Goal: Find specific page/section: Find specific page/section

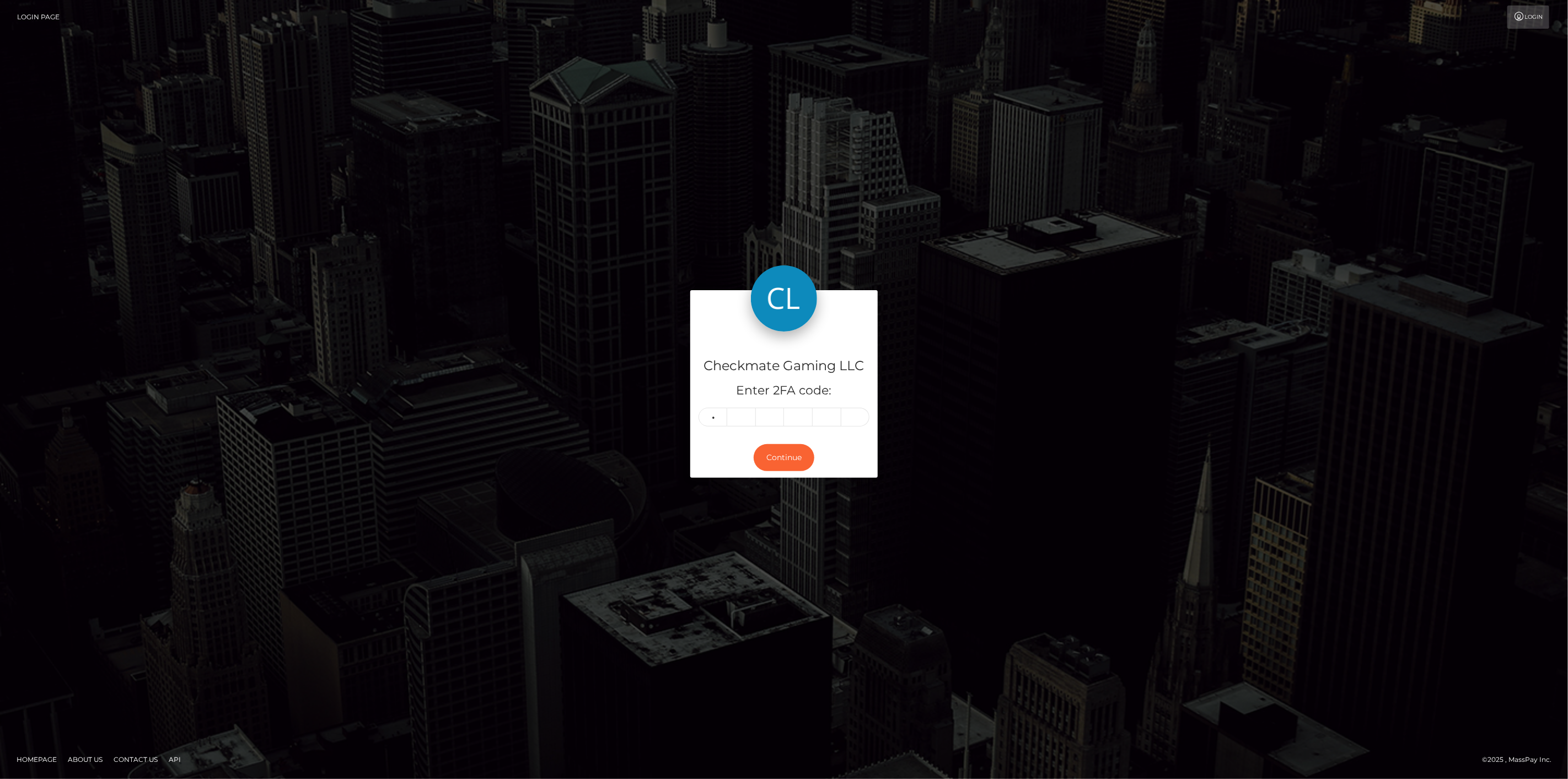
type input "6"
type input "4"
type input "0"
type input "4"
type input "5"
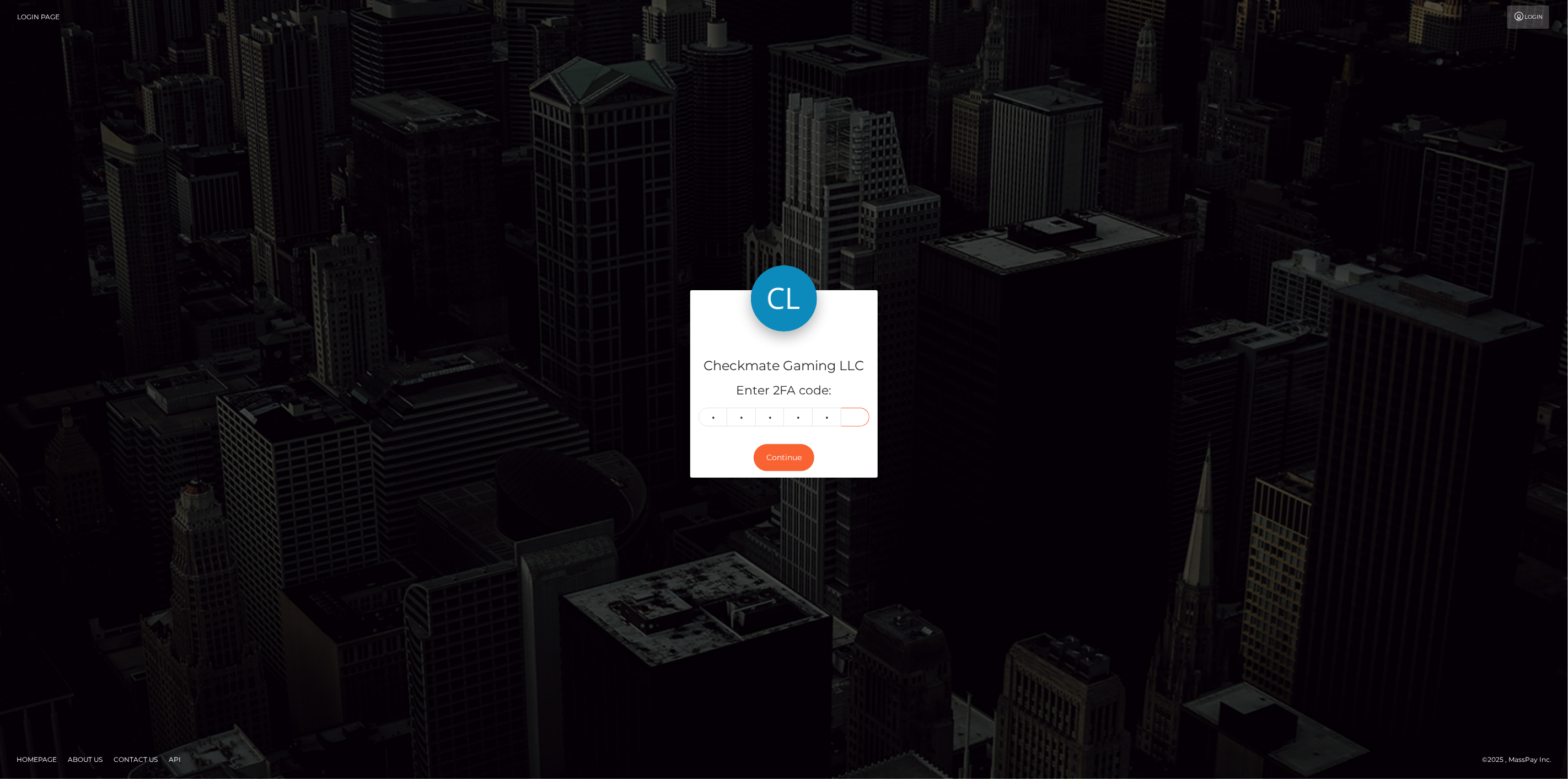
type input "7"
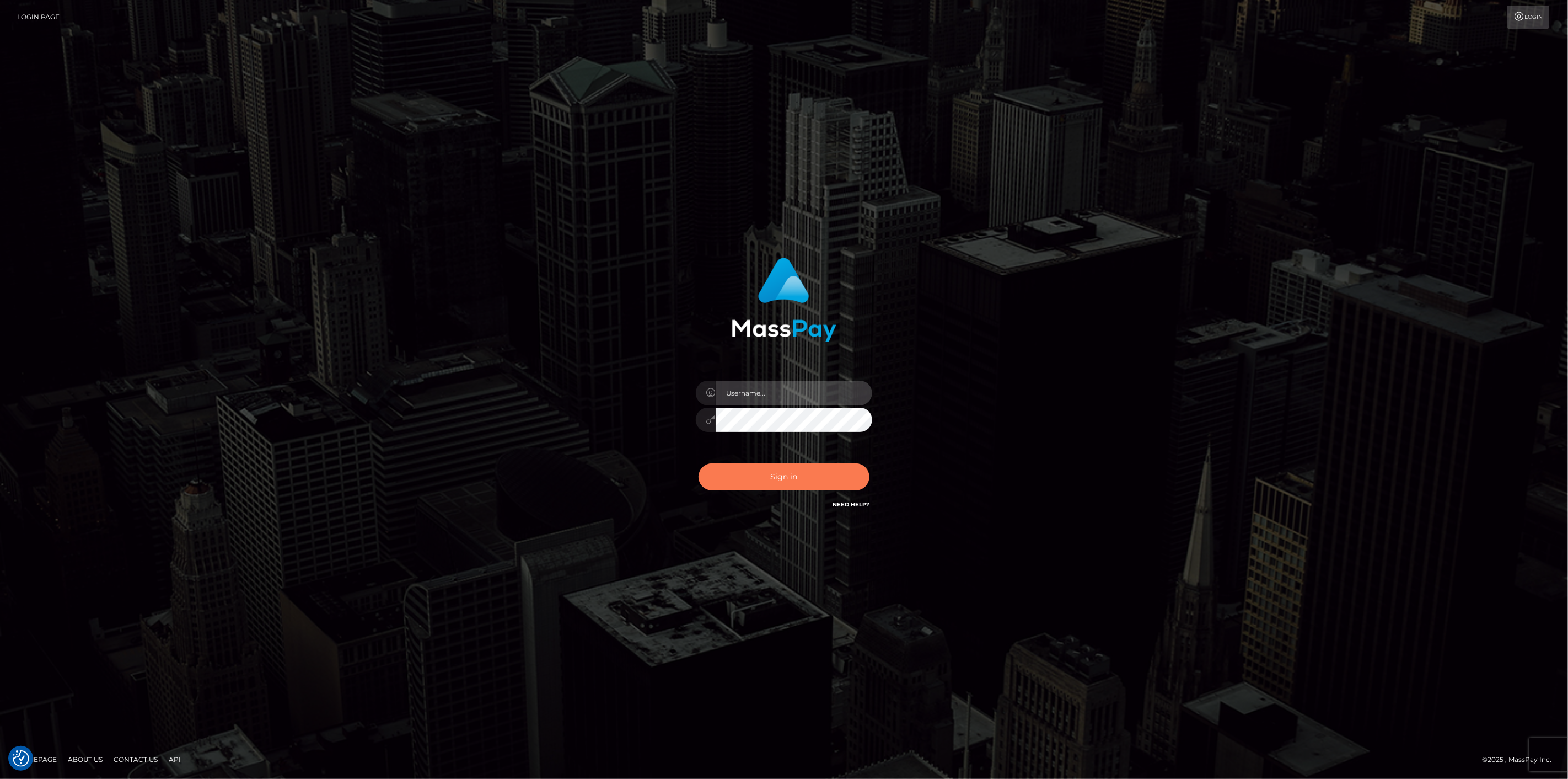
type input "scott.cm"
click at [786, 480] on button "Sign in" at bounding box center [784, 477] width 171 height 27
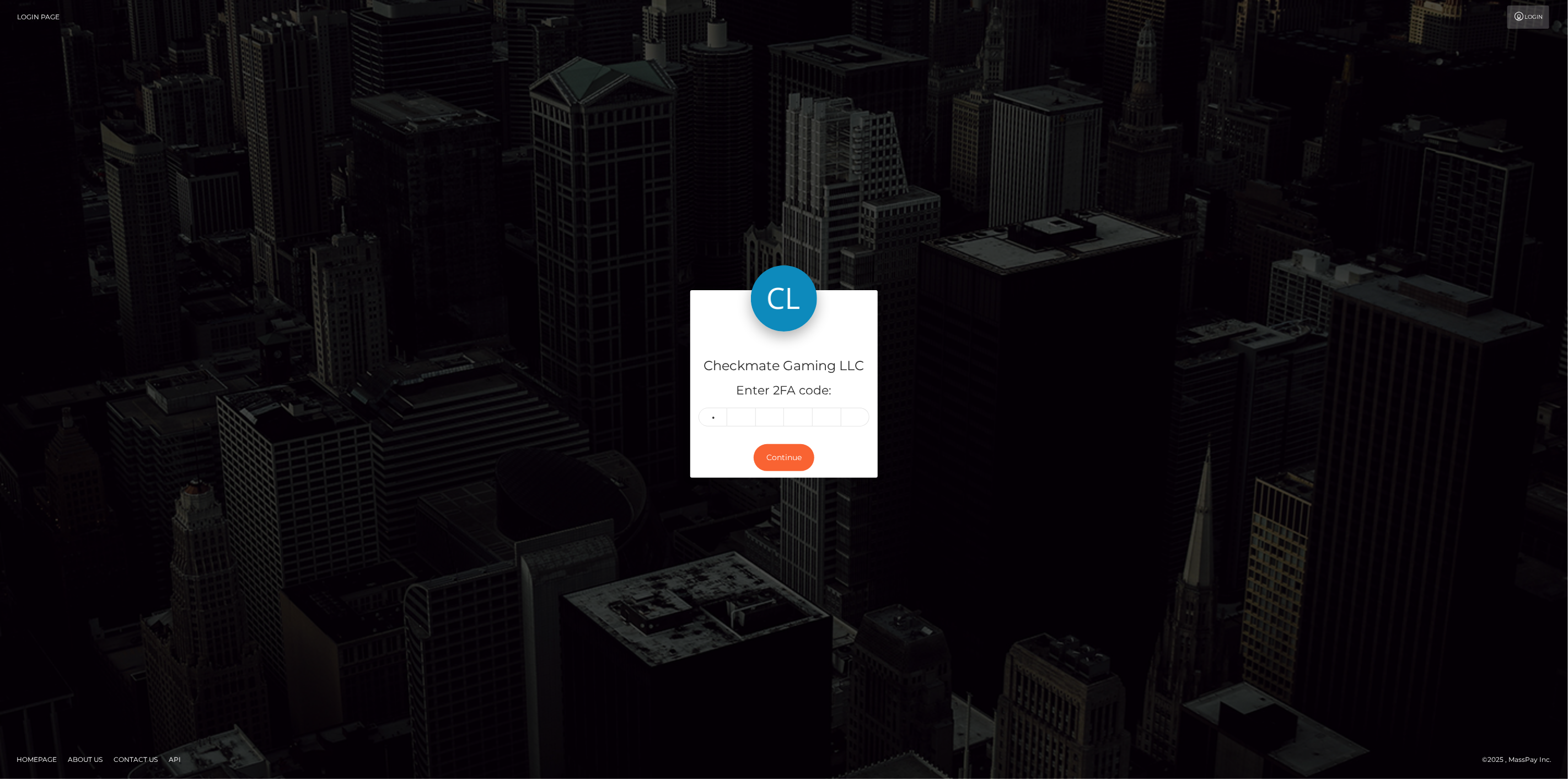
type input "6"
type input "4"
type input "0"
type input "4"
type input "5"
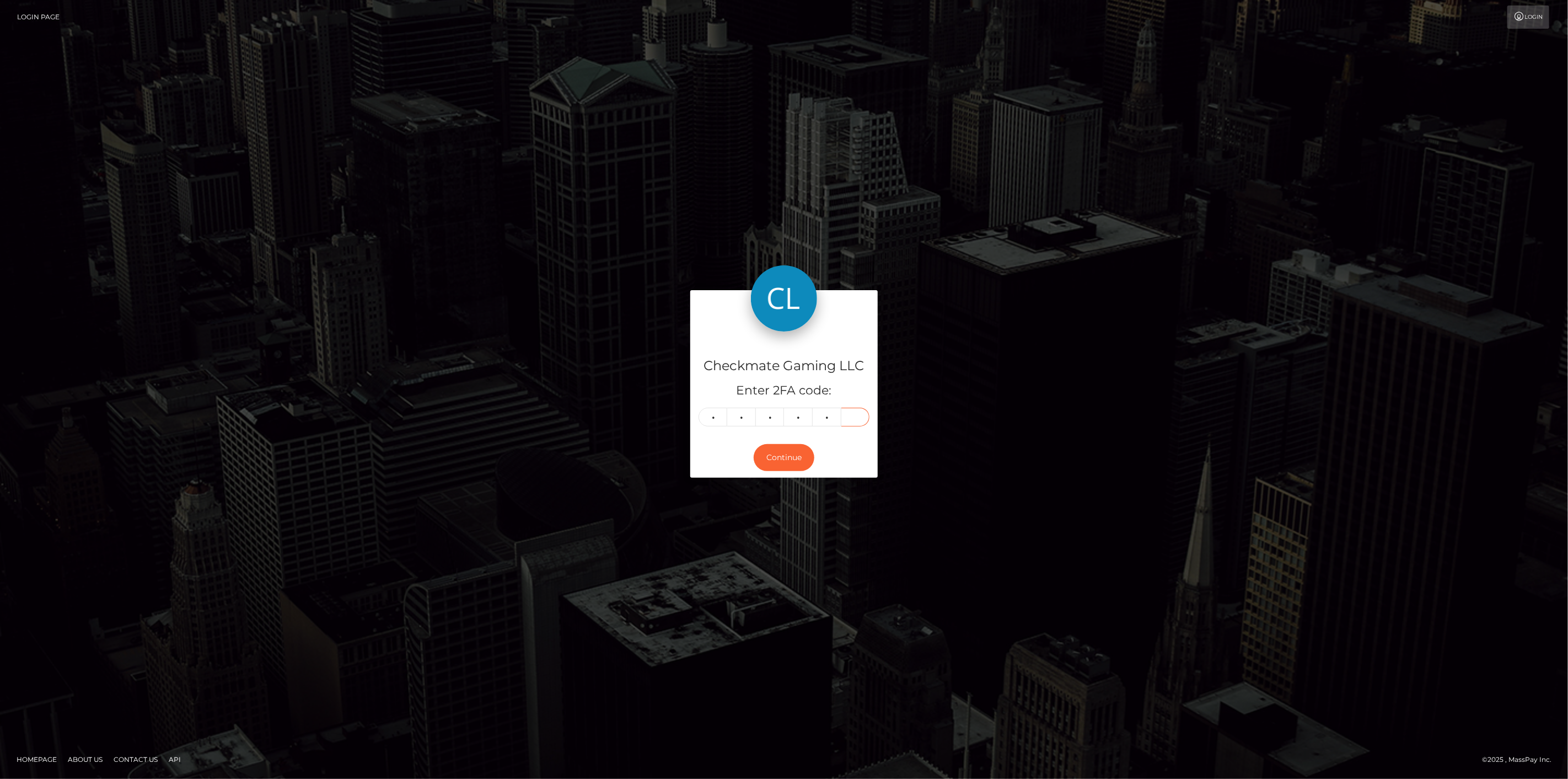
type input "7"
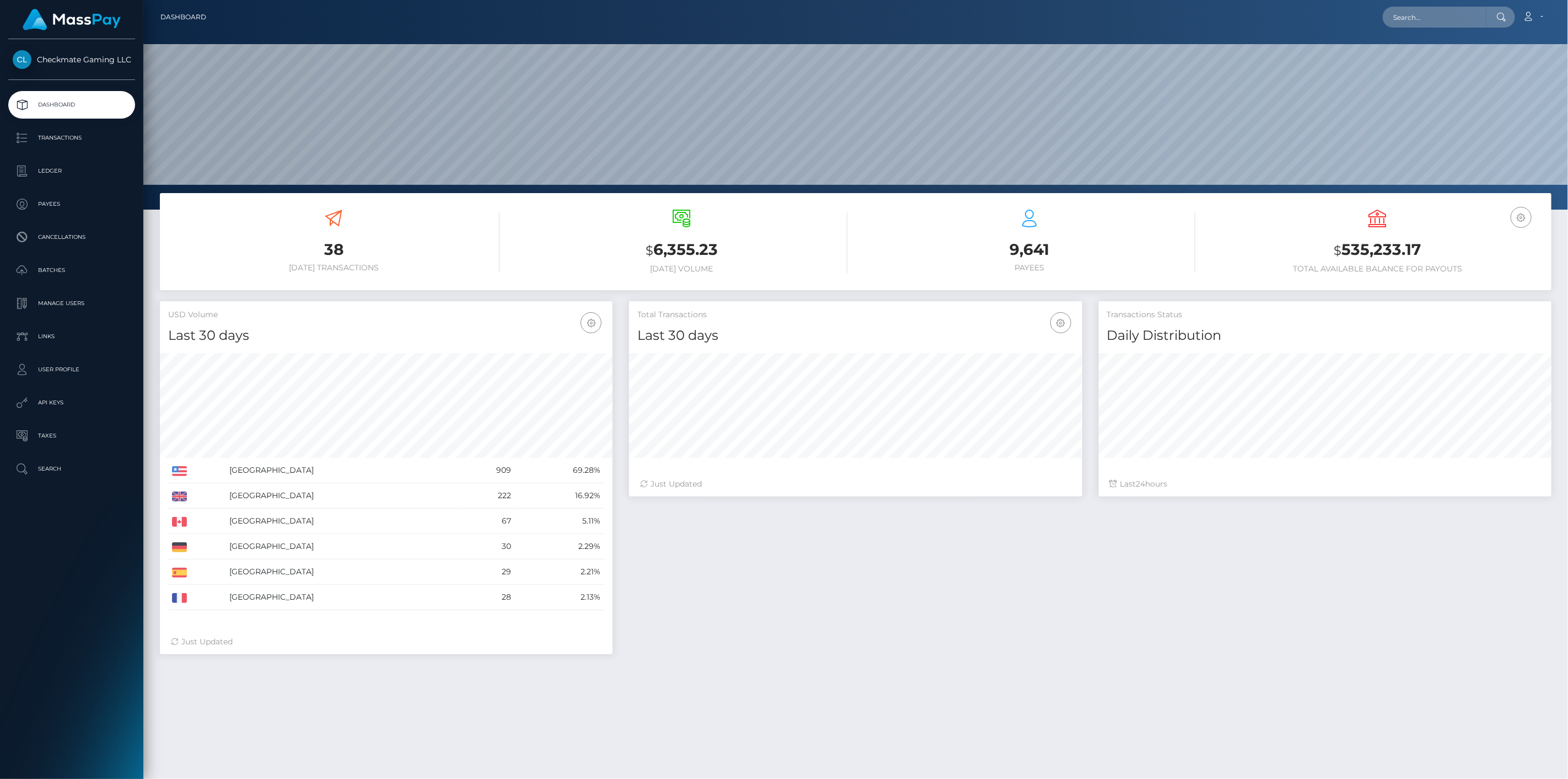
scroll to position [195, 454]
click at [69, 211] on p "Payees" at bounding box center [71, 204] width 118 height 17
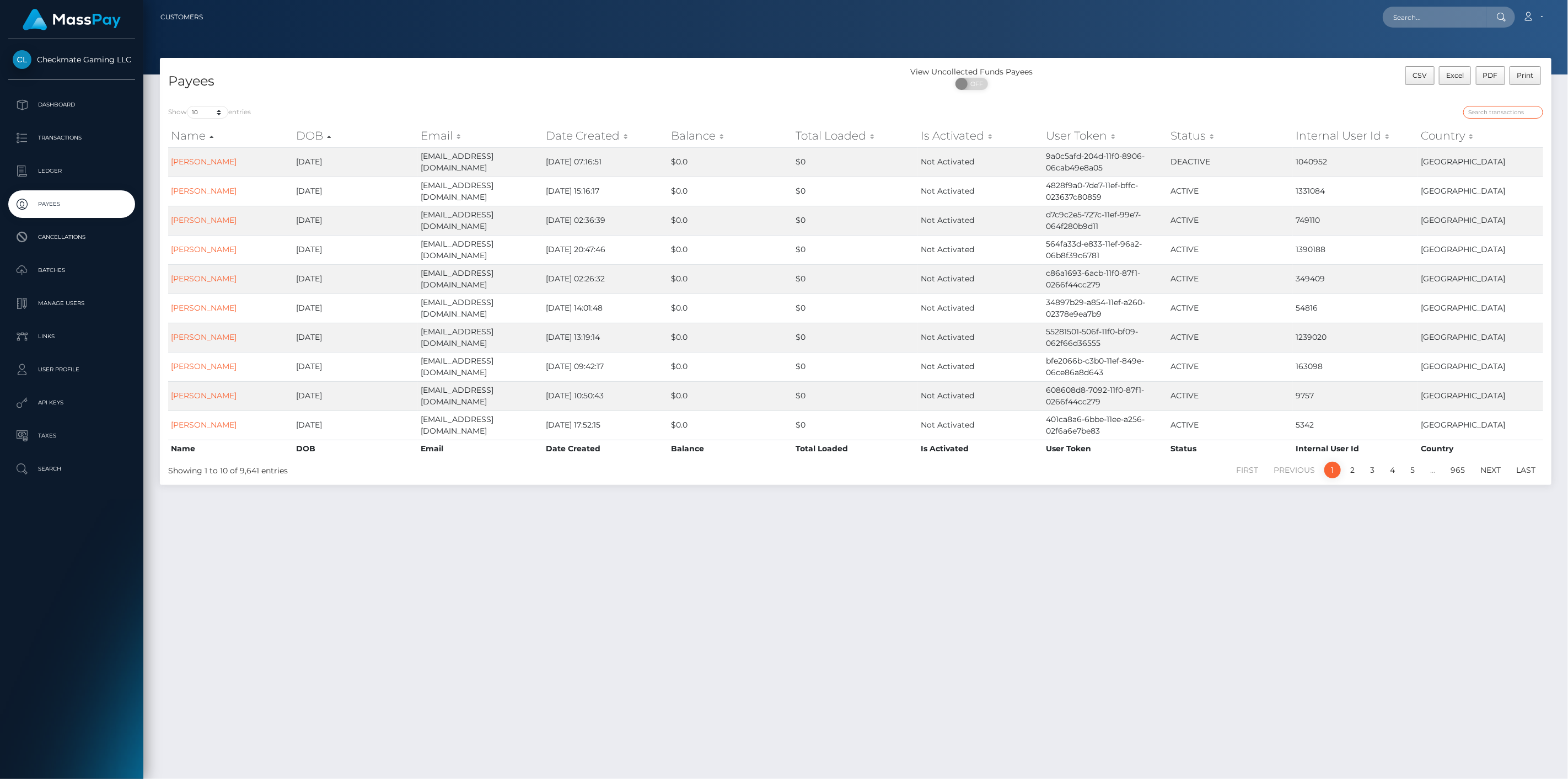
click at [1498, 114] on input "search" at bounding box center [1504, 112] width 80 height 12
paste input "10713"
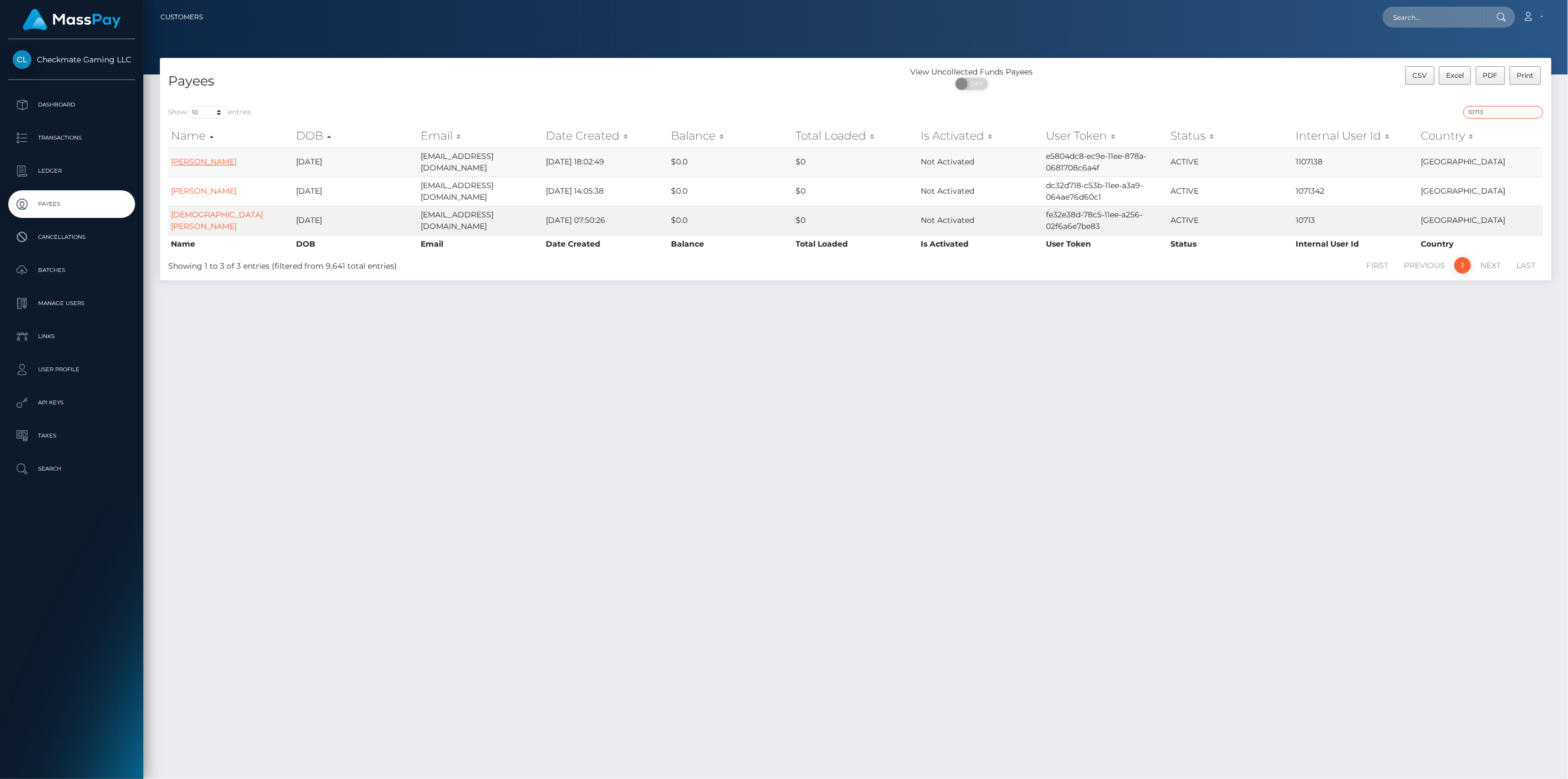
type input "10713"
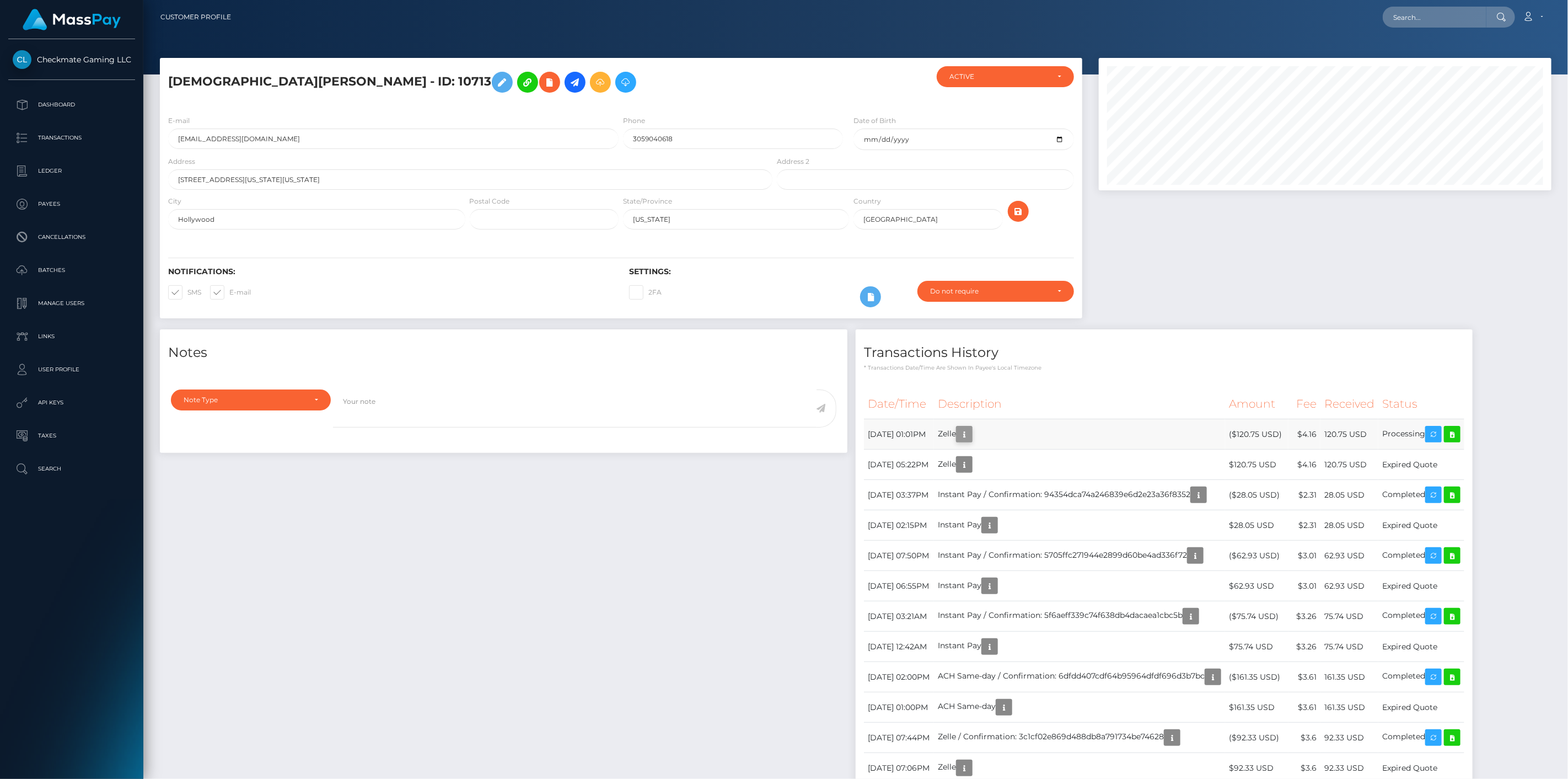
scroll to position [133, 454]
